Goal: Transaction & Acquisition: Purchase product/service

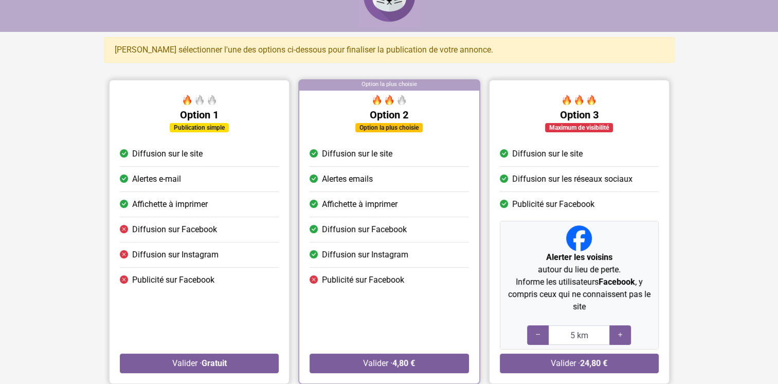
scroll to position [51, 0]
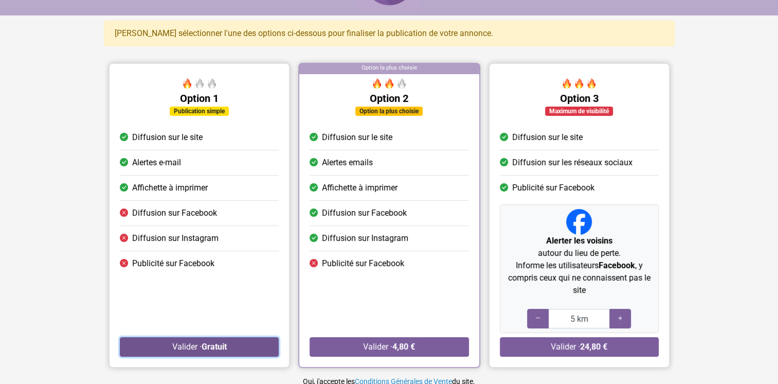
click at [223, 343] on strong "Gratuit" at bounding box center [213, 347] width 25 height 10
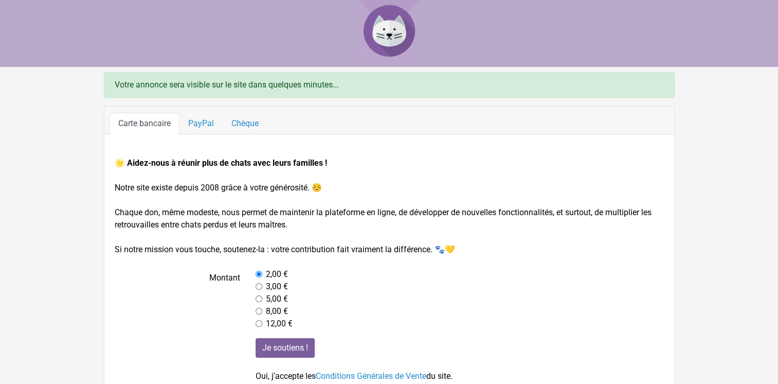
scroll to position [58, 0]
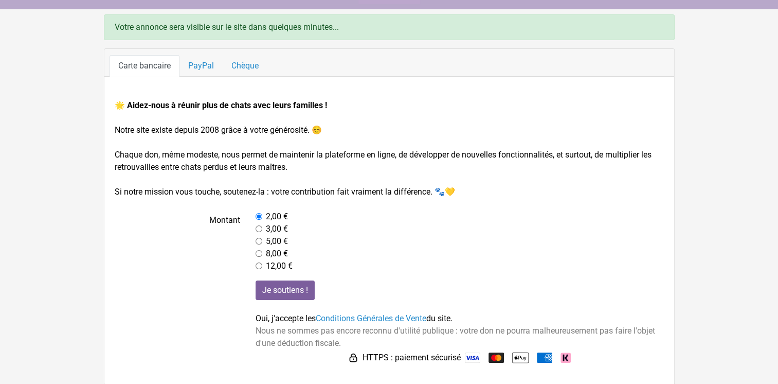
click at [260, 215] on input "radio" at bounding box center [259, 216] width 7 height 7
click at [200, 64] on link "PayPal" at bounding box center [201, 66] width 43 height 22
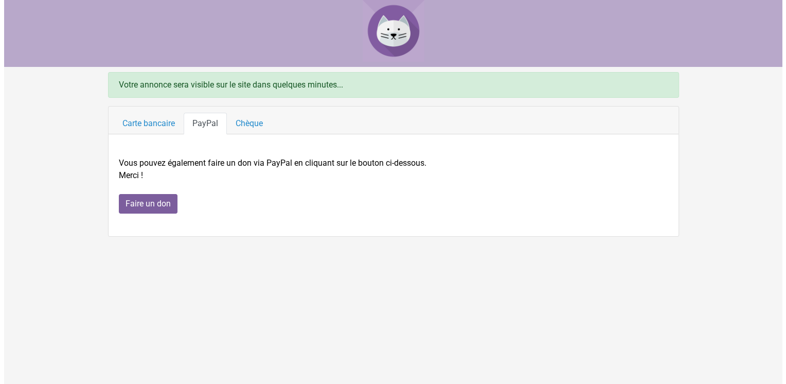
scroll to position [0, 0]
click at [169, 206] on input "Faire un don" at bounding box center [147, 204] width 59 height 20
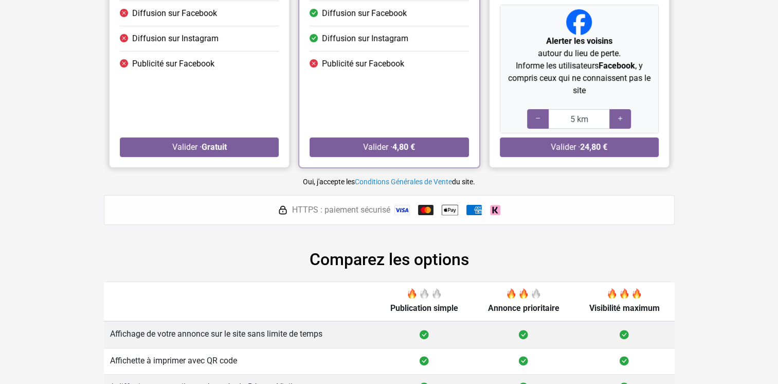
scroll to position [115, 0]
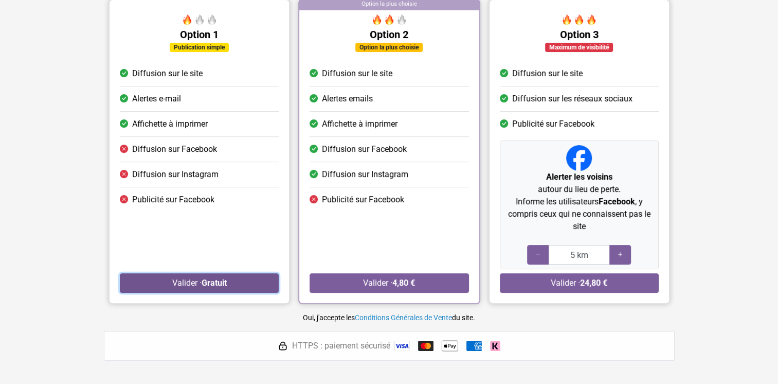
click at [235, 280] on button "Valider · Gratuit" at bounding box center [199, 283] width 159 height 20
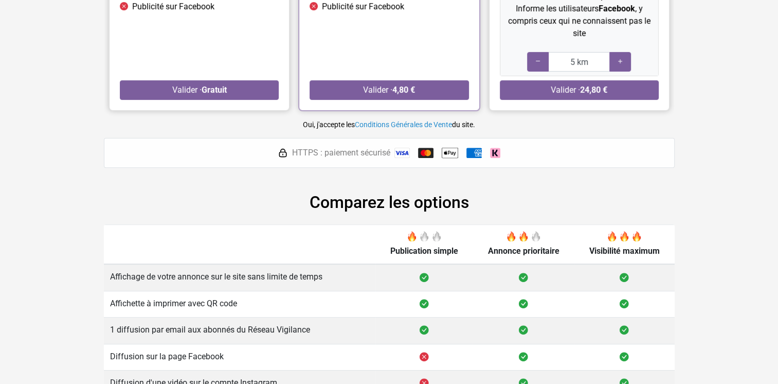
scroll to position [406, 0]
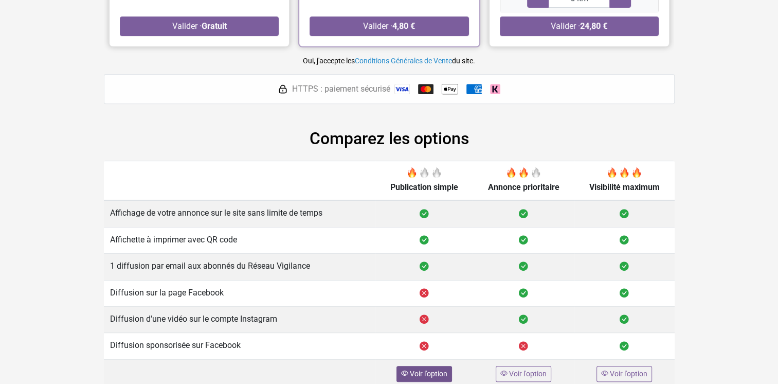
click at [420, 371] on span "Voir l'option" at bounding box center [429, 373] width 38 height 8
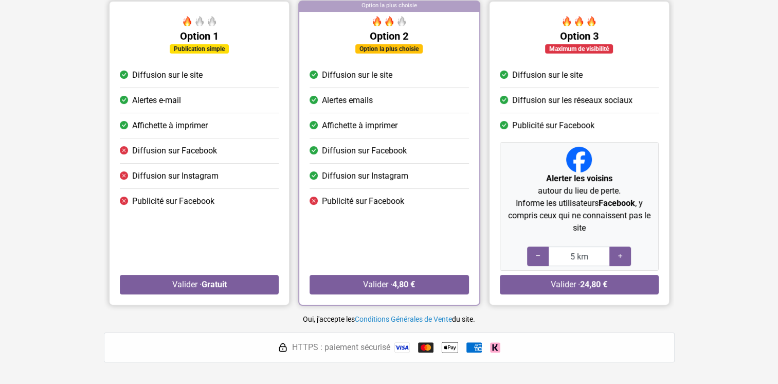
scroll to position [139, 0]
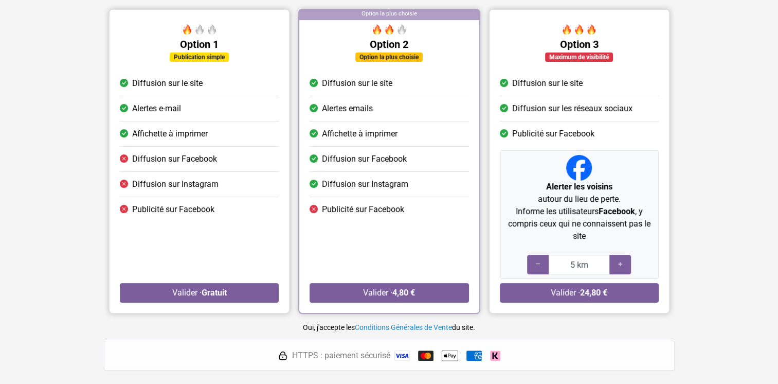
click at [166, 135] on span "Affichette à imprimer" at bounding box center [170, 134] width 76 height 12
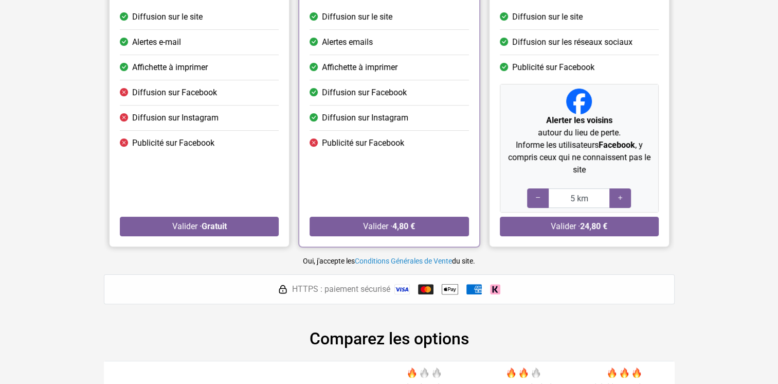
scroll to position [257, 0]
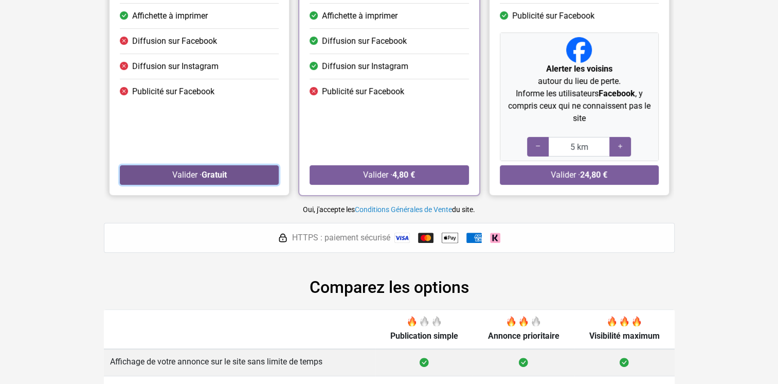
click at [195, 178] on button "Valider · Gratuit" at bounding box center [199, 175] width 159 height 20
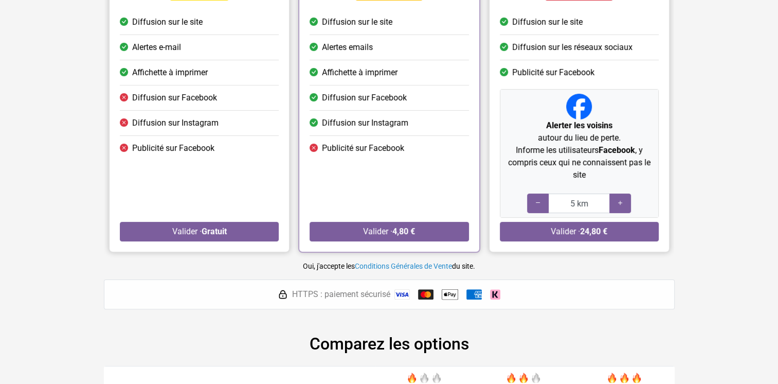
scroll to position [309, 0]
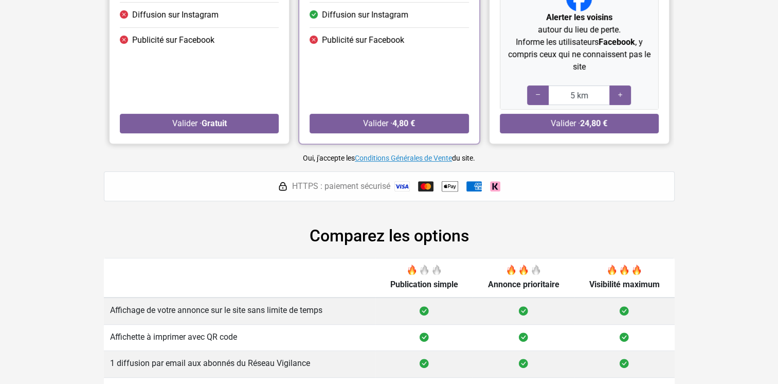
click at [378, 155] on link "Conditions Générales de Vente" at bounding box center [403, 158] width 97 height 8
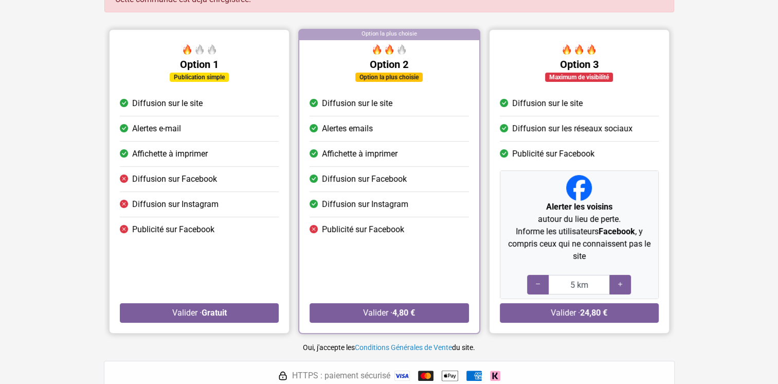
scroll to position [0, 0]
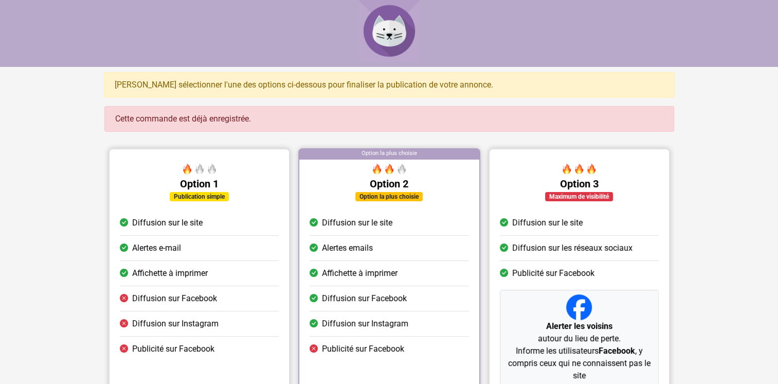
click at [243, 178] on h5 "Option 1" at bounding box center [199, 184] width 159 height 12
click at [250, 164] on div at bounding box center [199, 171] width 159 height 14
click at [315, 153] on div "Option la plus choisie" at bounding box center [389, 154] width 180 height 10
click at [502, 155] on div at bounding box center [579, 154] width 180 height 10
click at [525, 162] on div "Option 3 Maximum de visibilité Diffusion sur le site Diffusion sur les réseaux …" at bounding box center [579, 305] width 180 height 293
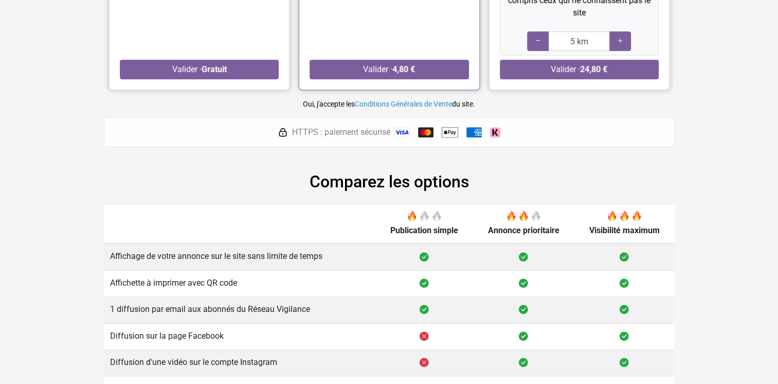
scroll to position [406, 0]
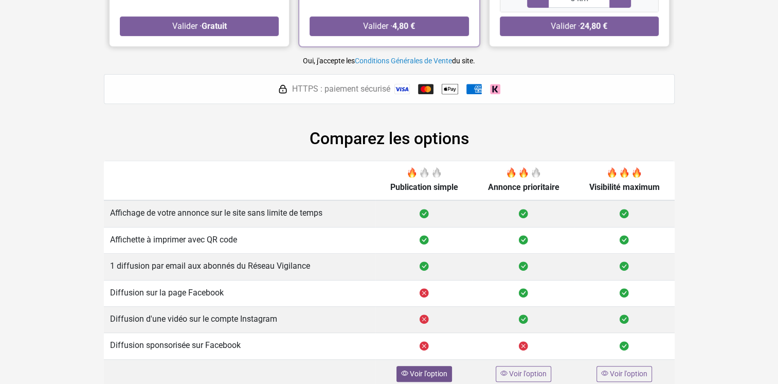
click at [427, 374] on div "Voir l'option" at bounding box center [425, 374] width 56 height 16
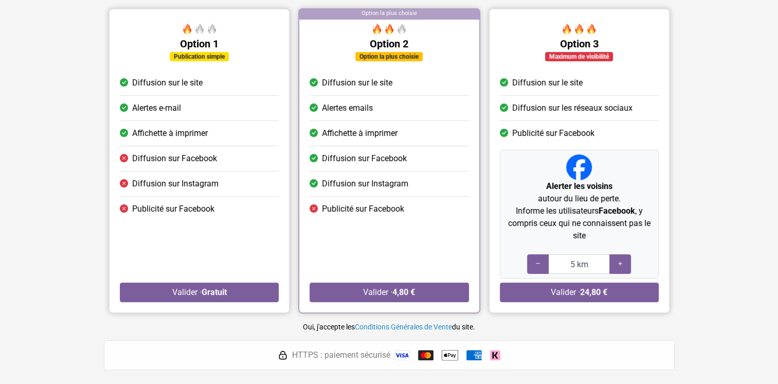
scroll to position [139, 0]
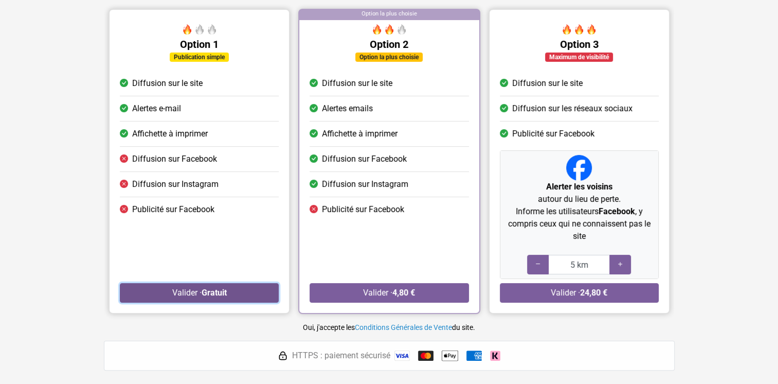
click at [225, 297] on button "Valider · Gratuit" at bounding box center [199, 293] width 159 height 20
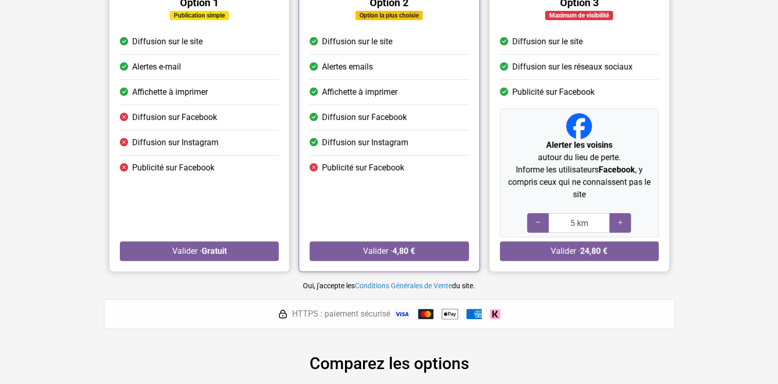
scroll to position [257, 0]
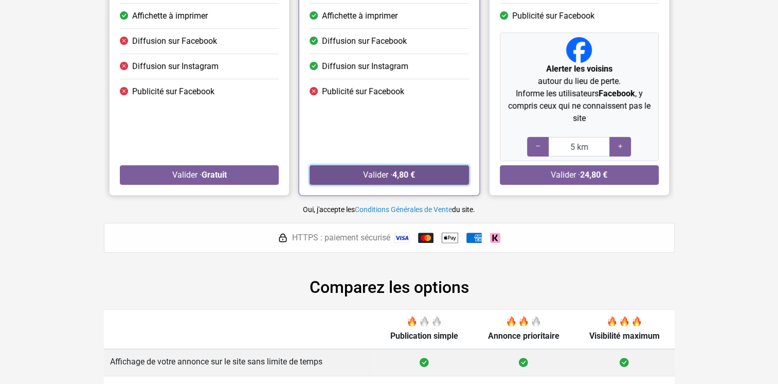
click at [363, 171] on button "Valider · 4,80 €" at bounding box center [389, 175] width 159 height 20
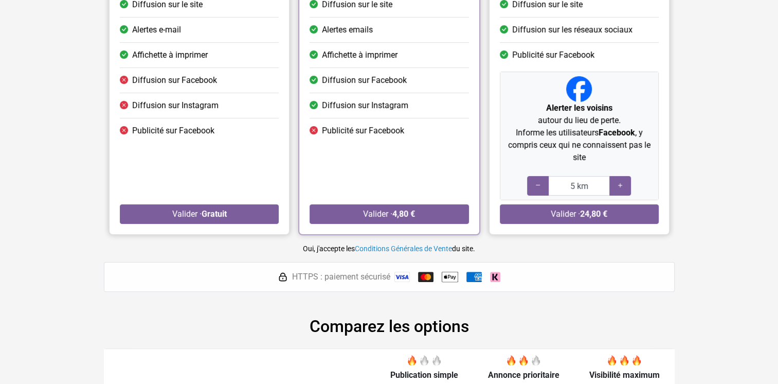
scroll to position [360, 0]
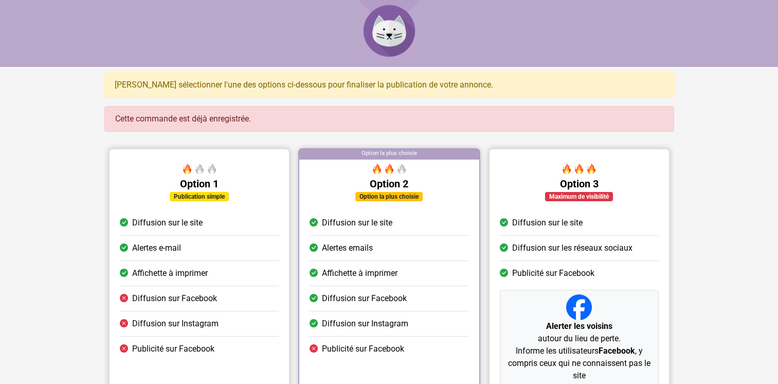
scroll to position [257, 0]
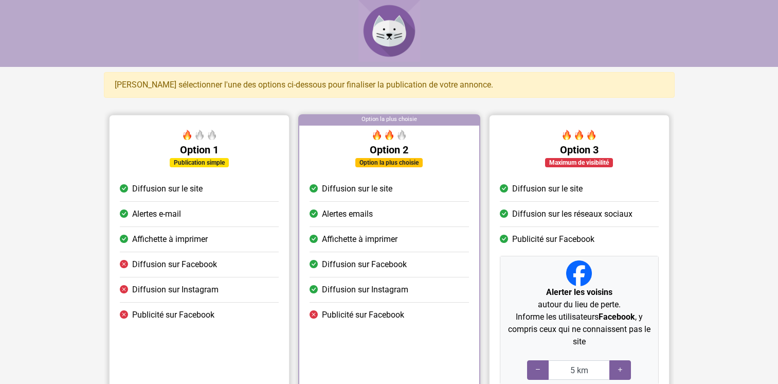
scroll to position [115, 0]
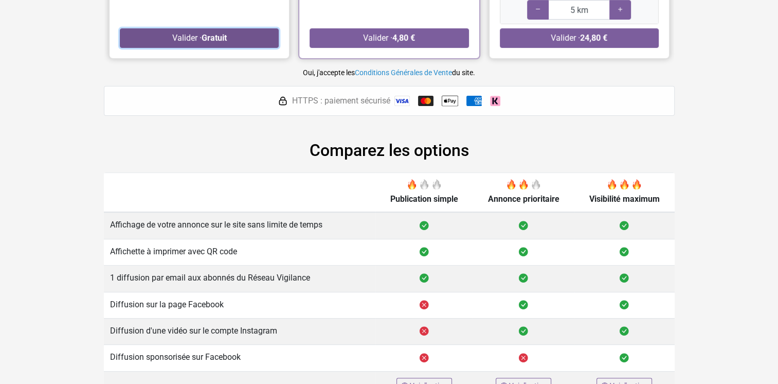
click at [218, 39] on strong "Gratuit" at bounding box center [213, 38] width 25 height 10
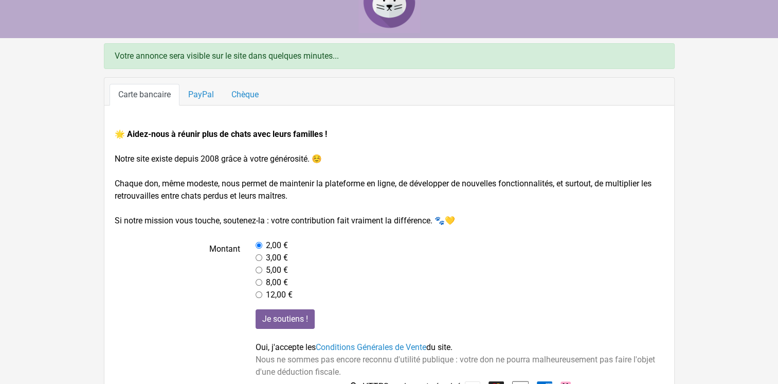
scroll to position [58, 0]
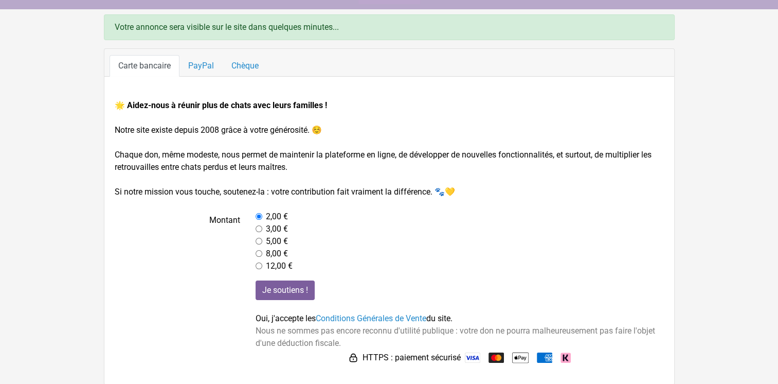
click at [289, 299] on div "Je soutiens ! Oui, j'accepte les Conditions Générales de Vente du site. Nous ne…" at bounding box center [460, 322] width 424 height 85
click at [289, 293] on input "Je soutiens !" at bounding box center [285, 290] width 59 height 20
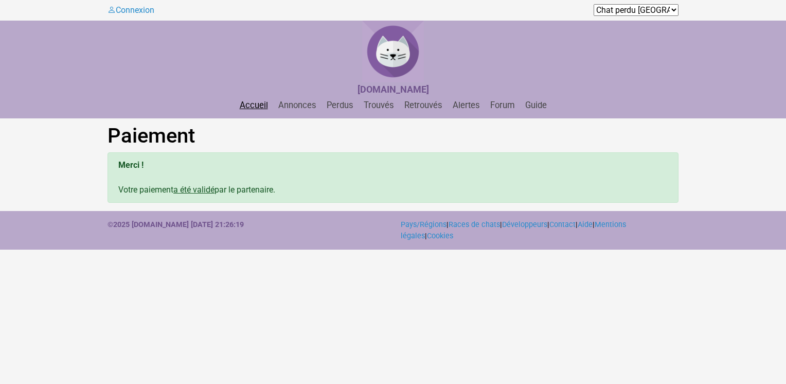
click at [263, 107] on link "Accueil" at bounding box center [254, 105] width 37 height 10
